Goal: Information Seeking & Learning: Check status

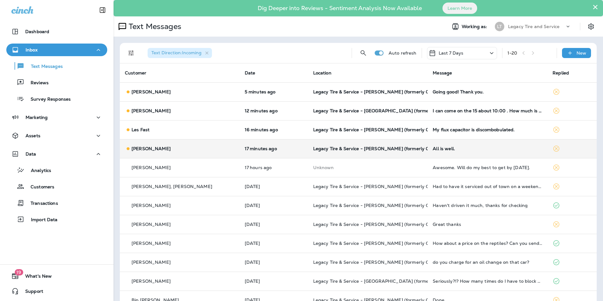
click at [178, 155] on td "[PERSON_NAME]" at bounding box center [180, 148] width 120 height 19
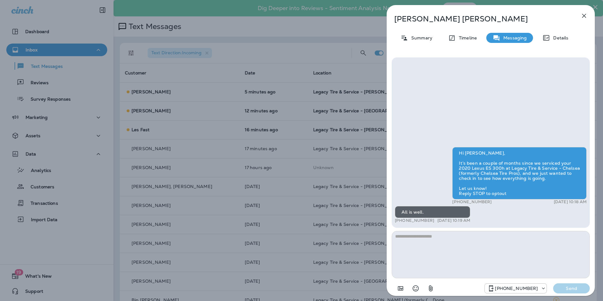
click at [586, 13] on icon "button" at bounding box center [584, 16] width 8 height 8
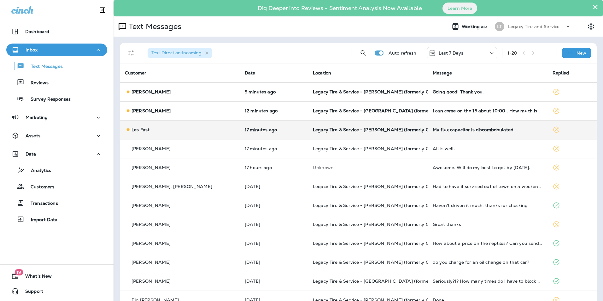
click at [208, 122] on td "Les Fast" at bounding box center [180, 129] width 120 height 19
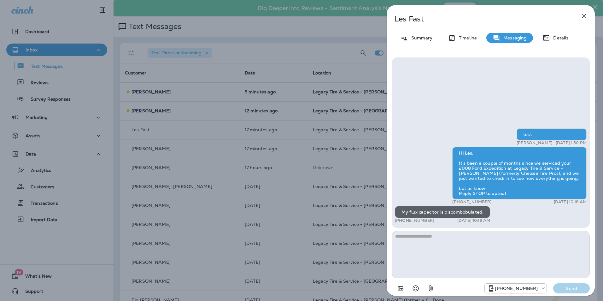
click at [586, 19] on icon "button" at bounding box center [584, 16] width 8 height 8
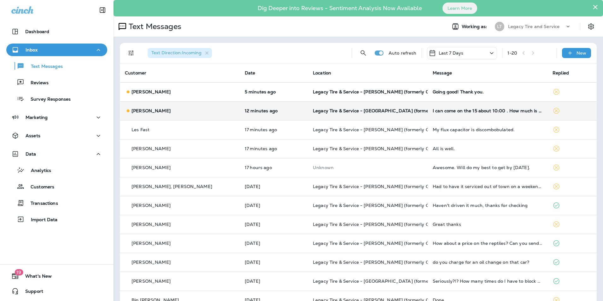
click at [266, 114] on td "12 minutes ago" at bounding box center [274, 110] width 68 height 19
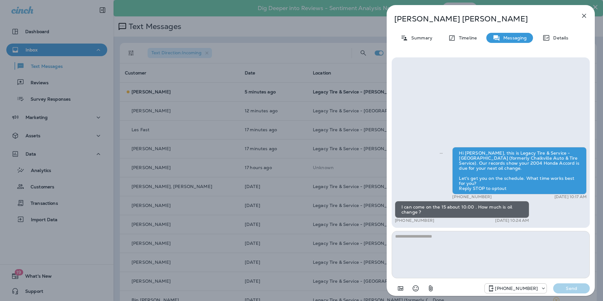
click at [579, 19] on button "button" at bounding box center [584, 15] width 13 height 13
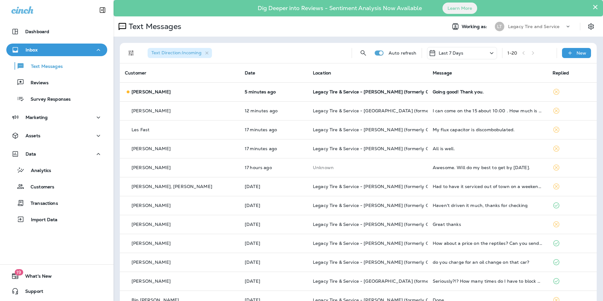
click at [205, 93] on div "[PERSON_NAME]" at bounding box center [180, 92] width 110 height 7
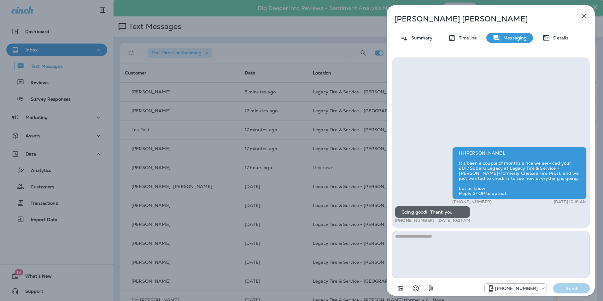
click at [585, 17] on icon "button" at bounding box center [584, 16] width 4 height 4
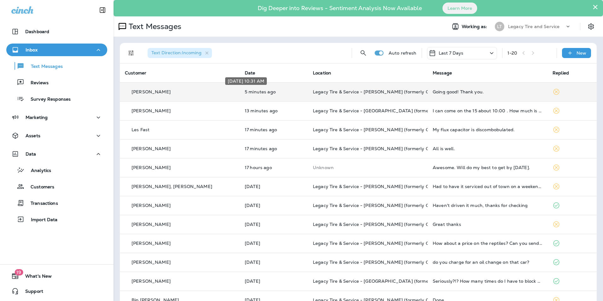
click at [282, 90] on p "5 minutes ago" at bounding box center [274, 91] width 58 height 5
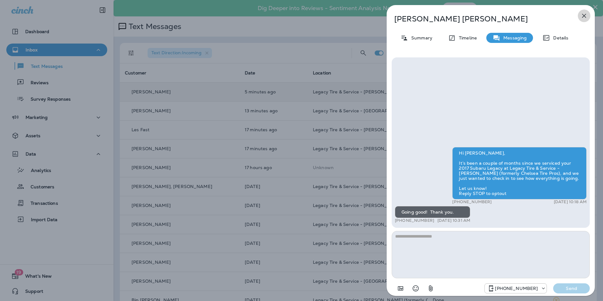
drag, startPoint x: 589, startPoint y: 13, endPoint x: 586, endPoint y: 14, distance: 3.5
click at [589, 13] on button "button" at bounding box center [584, 15] width 13 height 13
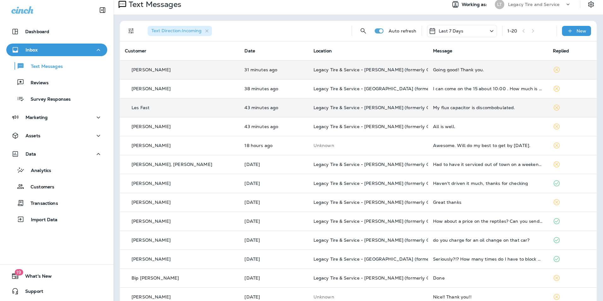
scroll to position [32, 0]
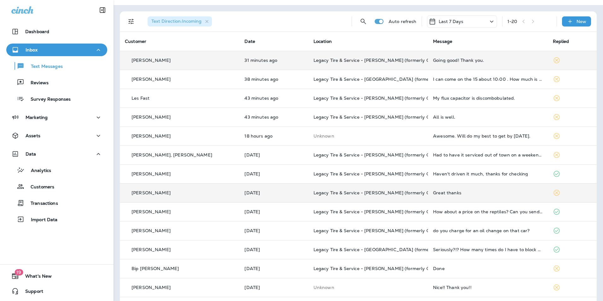
click at [184, 197] on td "[PERSON_NAME]" at bounding box center [180, 192] width 120 height 19
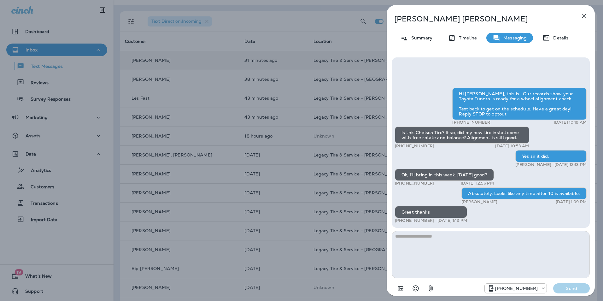
click at [585, 16] on icon "button" at bounding box center [584, 16] width 8 height 8
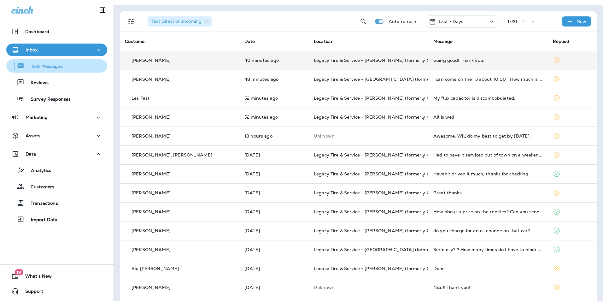
click at [56, 67] on p "Text Messages" at bounding box center [44, 67] width 38 height 6
